Goal: Information Seeking & Learning: Learn about a topic

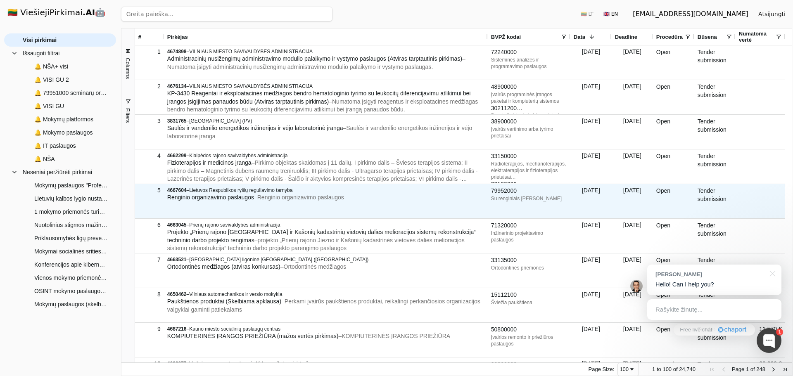
click at [257, 203] on div "4667604 – Lietuvos Respublikos ryšių reguliavimo tarnyba Renginio organizavimo …" at bounding box center [325, 195] width 317 height 20
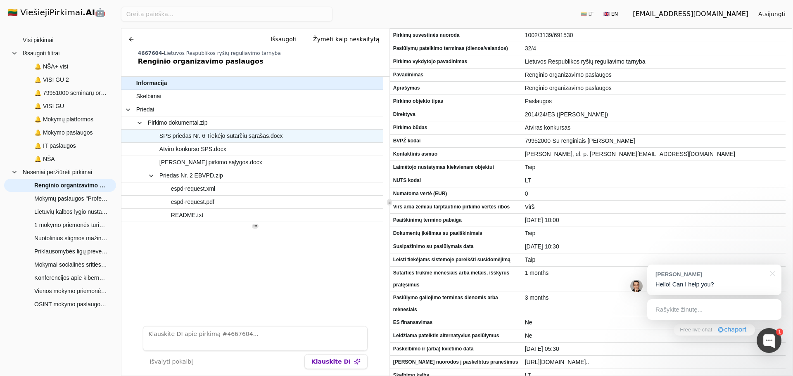
click at [217, 133] on span "SPS priedas Nr. 6 Tiekėjo sutarčių sąrašas.docx" at bounding box center [222, 136] width 124 height 12
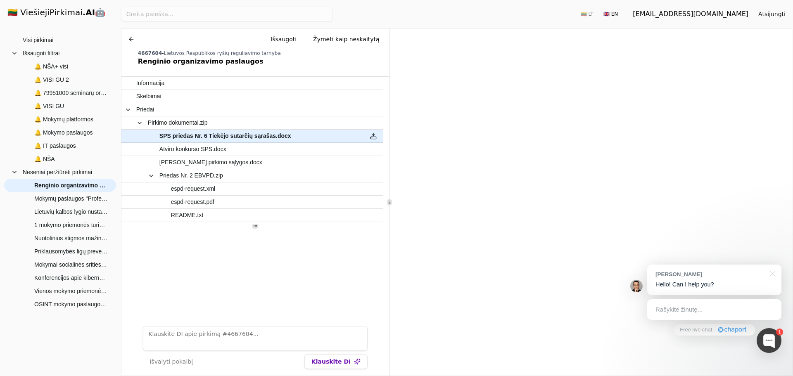
click at [772, 274] on div at bounding box center [771, 273] width 21 height 17
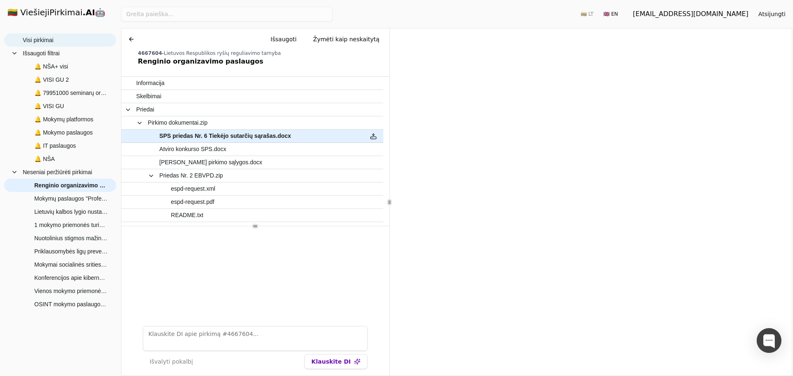
click at [67, 37] on span "Visi pirkimai" at bounding box center [66, 40] width 86 height 12
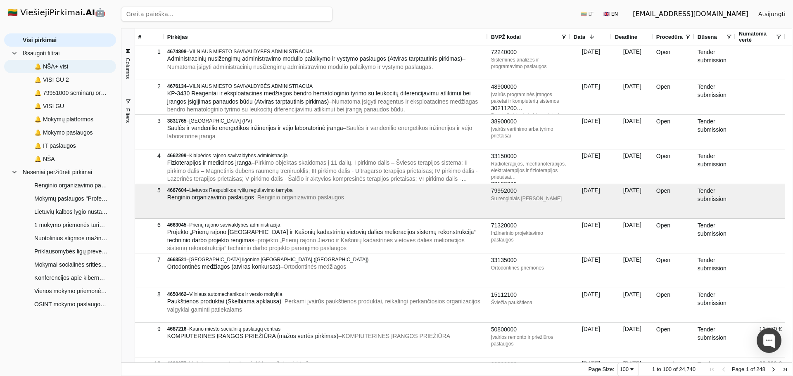
click at [65, 66] on span "🔔 NŠA+ visi" at bounding box center [51, 66] width 34 height 12
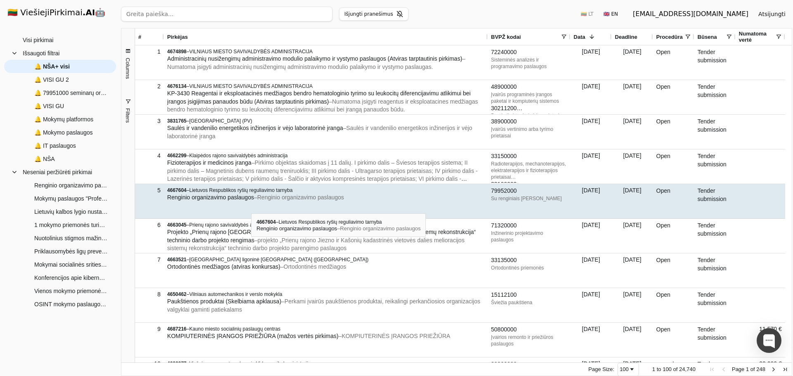
click at [251, 206] on div "4667604 – Lietuvos Respublikos ryšių reguliavimo tarnyba Renginio organizavimo …" at bounding box center [326, 201] width 324 height 34
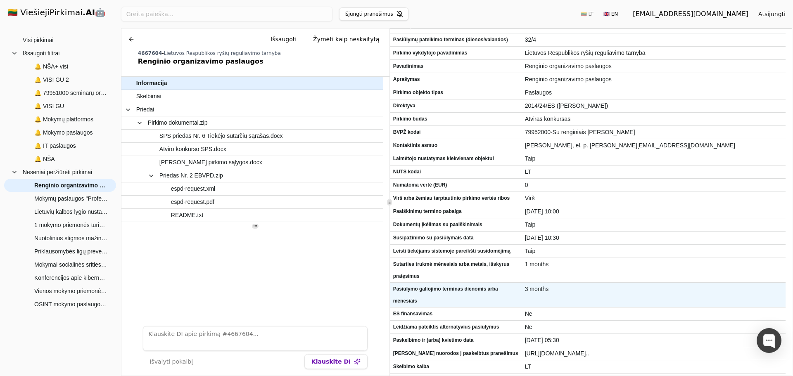
scroll to position [20, 0]
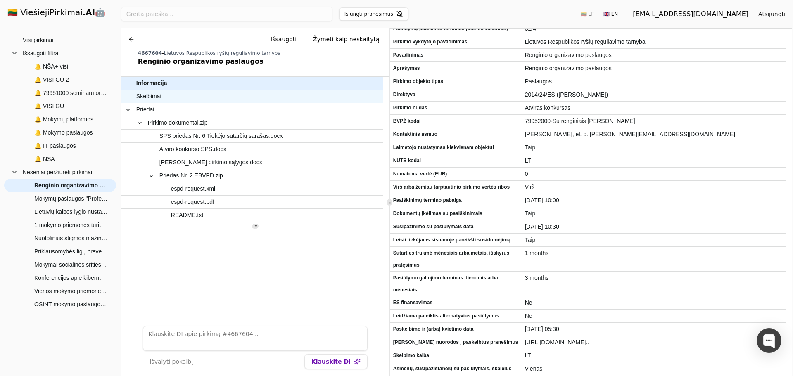
click at [192, 96] on span "Skelbimai" at bounding box center [248, 97] width 224 height 12
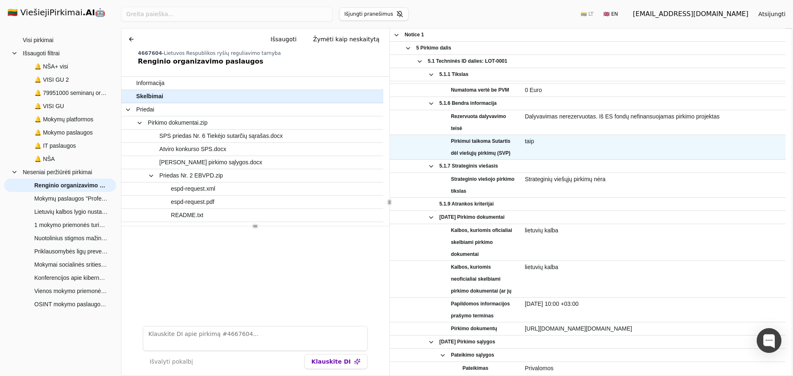
scroll to position [661, 0]
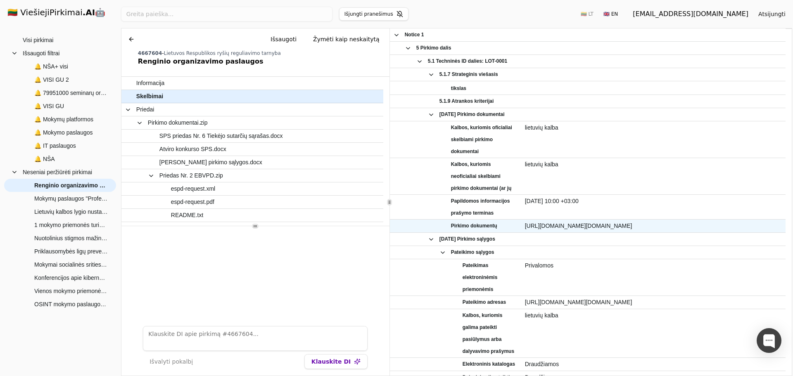
click at [575, 223] on span "[URL][DOMAIN_NAME][DOMAIN_NAME]" at bounding box center [653, 226] width 257 height 12
copy div "[URL][DOMAIN_NAME][DOMAIN_NAME]"
click at [133, 40] on button at bounding box center [131, 39] width 13 height 15
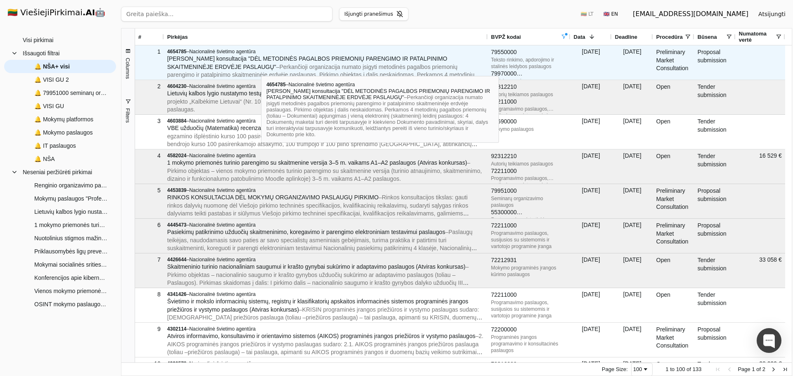
click at [261, 69] on span "– Perkančioji organizacija numato įsigyti metodinės pagalbos priemonių parengim…" at bounding box center [324, 83] width 315 height 39
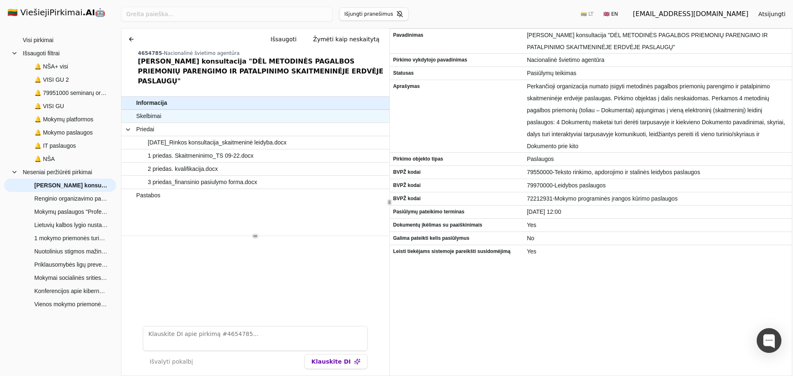
click at [230, 110] on span "Skelbimai" at bounding box center [251, 116] width 230 height 12
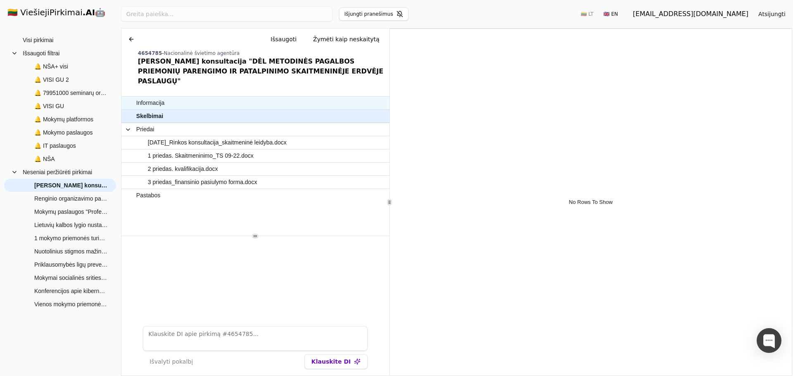
click at [217, 97] on span "Informacija" at bounding box center [251, 103] width 230 height 12
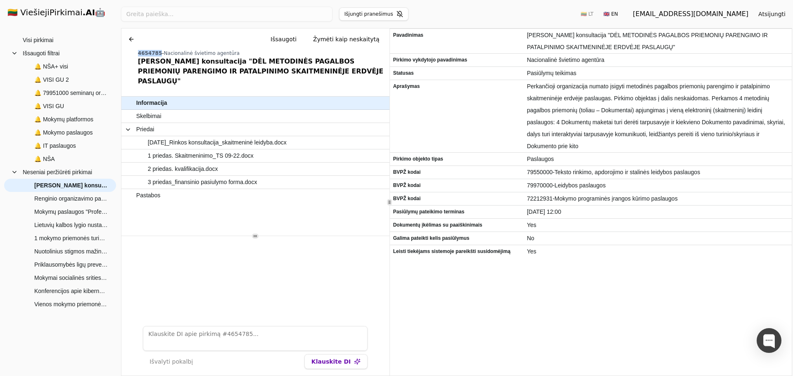
drag, startPoint x: 156, startPoint y: 54, endPoint x: 132, endPoint y: 55, distance: 24.0
click at [132, 55] on div "Chat Išsaugoti Žymėti kaip neskaitytą 4654785 - Nacionalinė švietimo agentūra […" at bounding box center [255, 59] width 268 height 61
copy span "4654785"
click at [128, 39] on button at bounding box center [131, 39] width 13 height 15
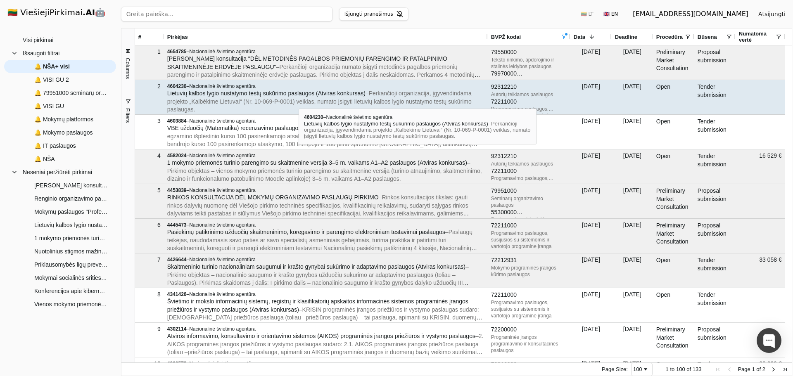
click at [299, 101] on span "– Perkančioji organizacija, įgyvendindama projekto „Kalbėkime Lietuvai“ (Nr. 10…" at bounding box center [319, 101] width 305 height 23
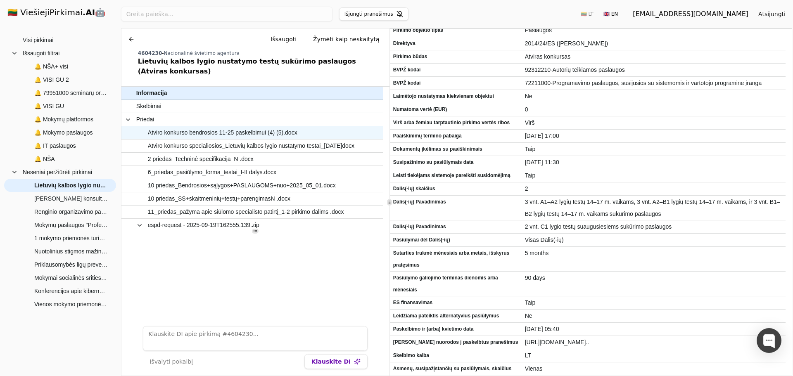
scroll to position [14, 0]
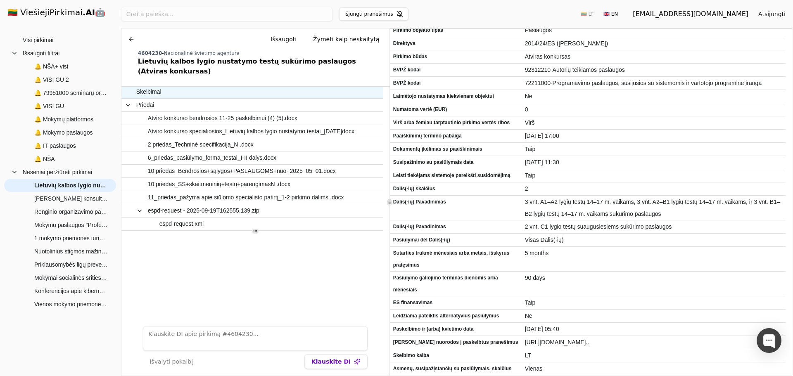
click at [203, 86] on span "Skelbimai" at bounding box center [248, 92] width 224 height 12
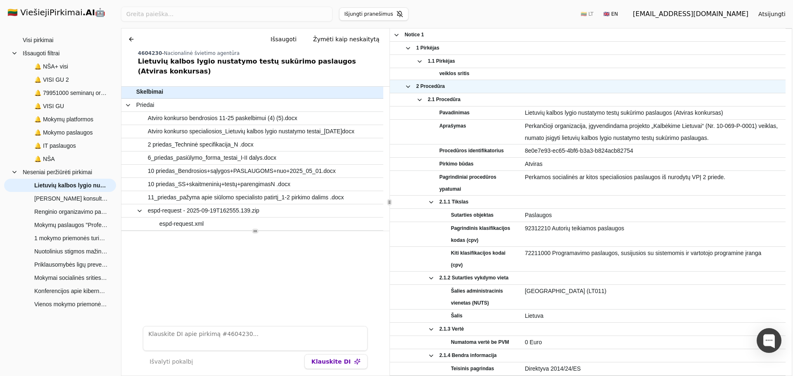
scroll to position [128, 0]
